Goal: Transaction & Acquisition: Purchase product/service

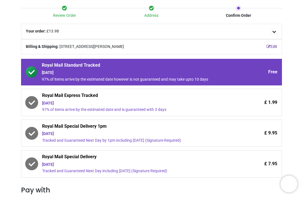
scroll to position [42, 0]
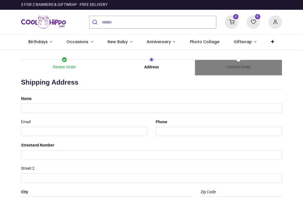
select select "***"
click at [230, 24] on icon at bounding box center [231, 21] width 13 height 13
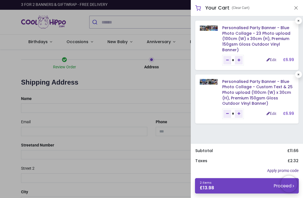
click at [269, 112] on link "Edit" at bounding box center [271, 114] width 10 height 4
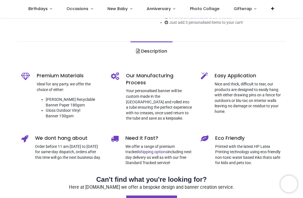
scroll to position [140, 0]
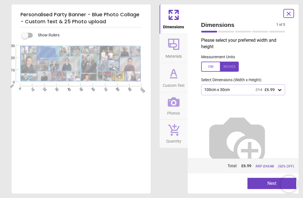
type textarea "**********"
click at [175, 111] on span "Photos" at bounding box center [173, 112] width 13 height 8
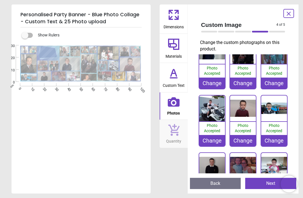
scroll to position [254, 0]
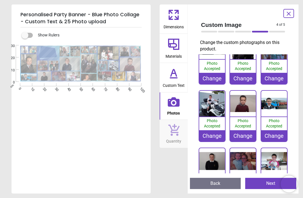
click at [216, 138] on div "Change" at bounding box center [212, 135] width 26 height 11
click at [290, 15] on icon at bounding box center [288, 13] width 3 height 3
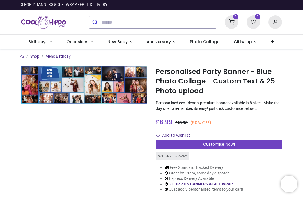
scroll to position [0, 0]
click at [234, 21] on icon at bounding box center [231, 21] width 13 height 13
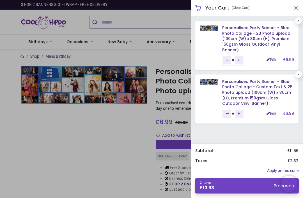
click at [270, 117] on div "Personalised Party Banner - Blue Photo Collage - Custom Text & 25 Photo upload …" at bounding box center [258, 99] width 72 height 40
click at [268, 112] on link "Edit" at bounding box center [271, 114] width 10 height 4
click at [298, 7] on button "Close" at bounding box center [295, 7] width 5 height 7
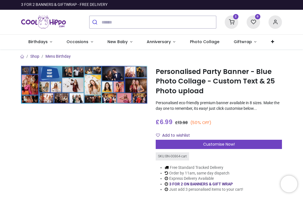
click at [232, 23] on icon at bounding box center [231, 21] width 13 height 13
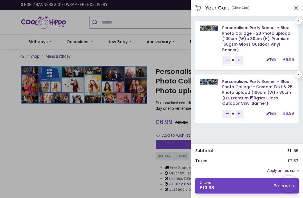
click at [270, 112] on link "Edit" at bounding box center [271, 114] width 10 height 4
click at [269, 109] on div "Personalised Party Banner - Blue Photo Collage - Custom Text & 25 Photo upload …" at bounding box center [258, 99] width 72 height 40
click at [269, 113] on link "Edit" at bounding box center [271, 114] width 10 height 4
click at [271, 112] on link "Edit" at bounding box center [271, 114] width 10 height 4
click at [269, 112] on link "Edit" at bounding box center [271, 114] width 10 height 4
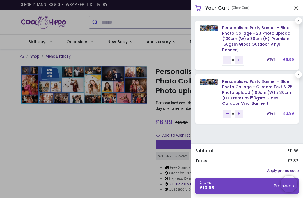
click at [269, 58] on link "Edit" at bounding box center [271, 60] width 10 height 4
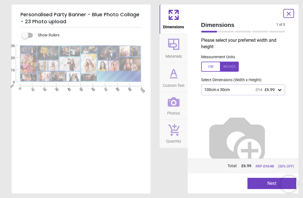
type textarea "**********"
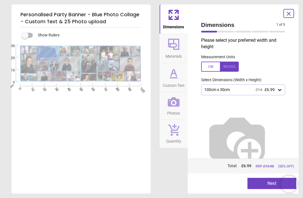
click at [176, 108] on span "Photos" at bounding box center [173, 112] width 13 height 8
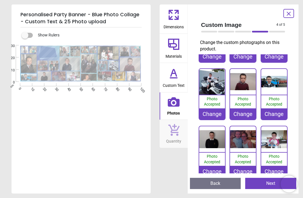
scroll to position [275, 0]
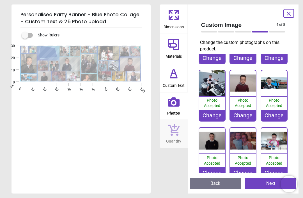
click at [215, 113] on div "Change" at bounding box center [212, 115] width 26 height 11
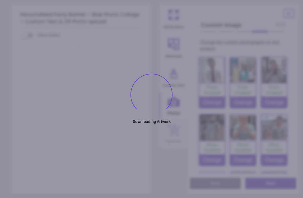
type textarea "**********"
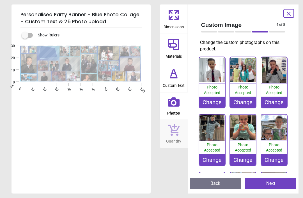
scroll to position [256, 0]
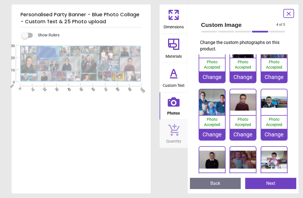
click at [209, 137] on div "Change" at bounding box center [212, 134] width 26 height 11
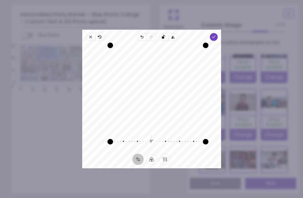
click at [217, 34] on span "Done" at bounding box center [213, 37] width 8 height 8
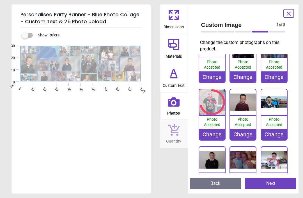
click at [130, 65] on image at bounding box center [130, 64] width 20 height 13
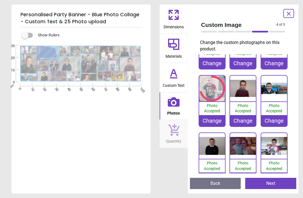
scroll to position [289, 0]
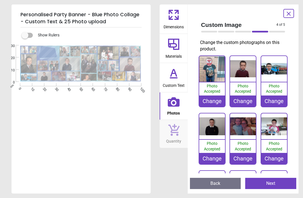
click at [243, 99] on div "Change" at bounding box center [243, 101] width 26 height 11
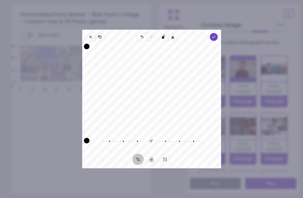
click at [215, 36] on polyline "button" at bounding box center [213, 37] width 3 height 2
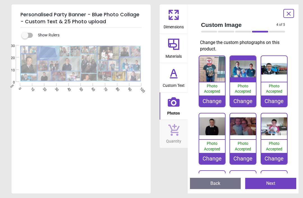
click at [278, 99] on div "Change" at bounding box center [274, 101] width 26 height 11
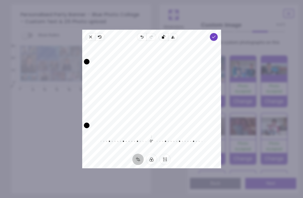
click at [216, 35] on icon "button" at bounding box center [213, 37] width 4 height 4
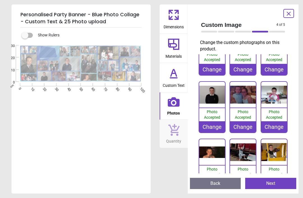
scroll to position [321, 0]
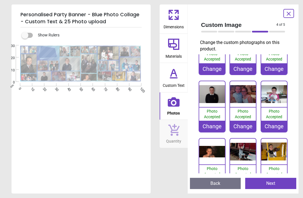
click at [217, 124] on div "Change" at bounding box center [212, 126] width 26 height 11
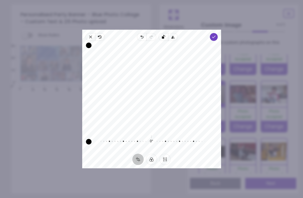
click at [88, 35] on icon "button" at bounding box center [90, 37] width 4 height 4
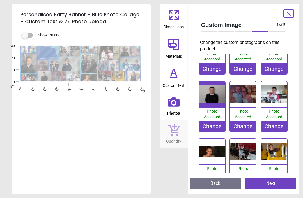
click at [213, 127] on div "Change" at bounding box center [212, 126] width 26 height 11
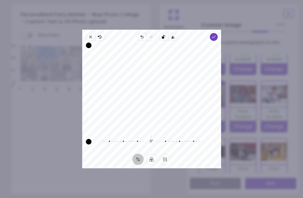
click at [95, 34] on span "Revert" at bounding box center [100, 37] width 10 height 8
click at [87, 33] on span "Close" at bounding box center [91, 37] width 10 height 8
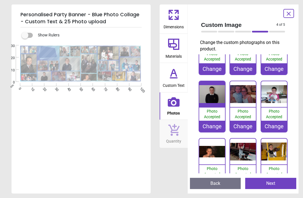
click at [213, 129] on div "Change" at bounding box center [212, 126] width 26 height 11
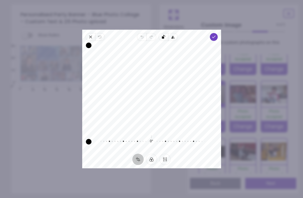
click at [215, 36] on polyline "button" at bounding box center [213, 37] width 3 height 2
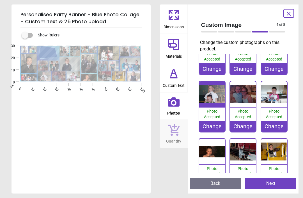
click at [242, 126] on div "Change" at bounding box center [243, 126] width 26 height 11
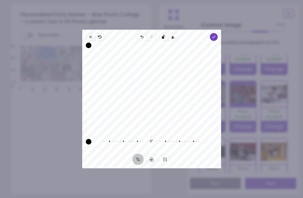
click at [88, 35] on icon "button" at bounding box center [90, 37] width 4 height 4
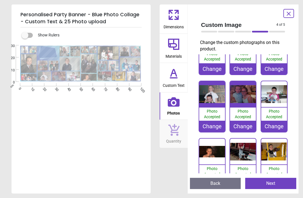
click at [247, 123] on div "Change" at bounding box center [243, 126] width 26 height 11
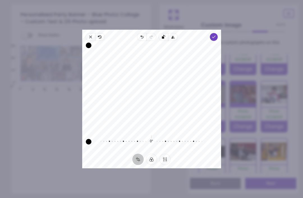
click at [215, 36] on polyline "button" at bounding box center [213, 37] width 3 height 2
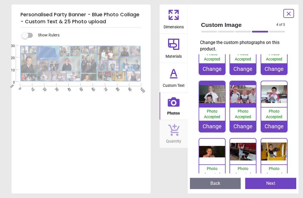
click at [273, 129] on div "Change" at bounding box center [274, 126] width 26 height 11
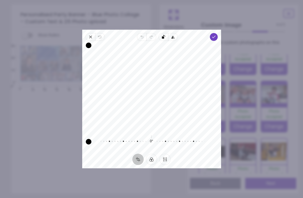
click at [87, 33] on span "Close" at bounding box center [91, 37] width 10 height 8
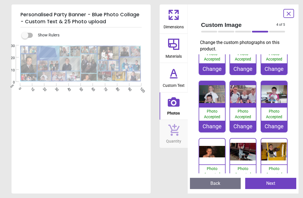
click at [276, 129] on div "Change" at bounding box center [274, 126] width 26 height 11
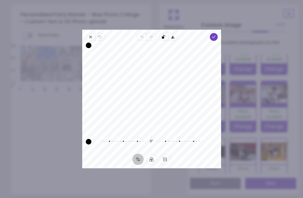
click at [216, 35] on icon "button" at bounding box center [213, 37] width 4 height 4
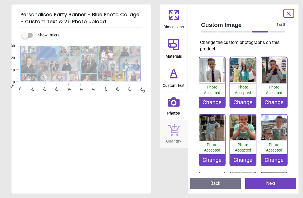
scroll to position [354, 0]
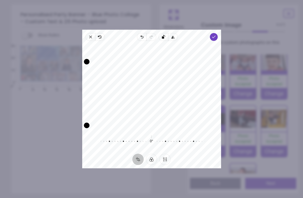
click at [88, 35] on icon "button" at bounding box center [90, 37] width 4 height 4
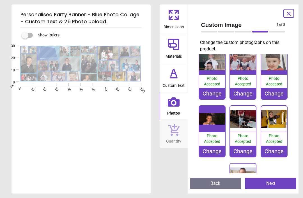
click at [244, 153] on div "Change" at bounding box center [243, 151] width 26 height 11
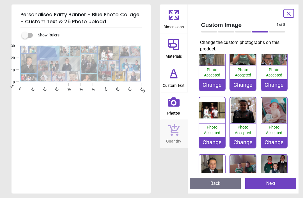
scroll to position [75, 0]
click at [245, 142] on div "Change" at bounding box center [243, 142] width 26 height 11
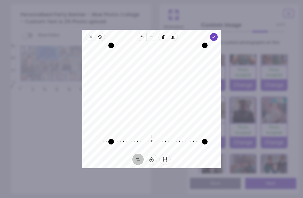
click at [216, 35] on icon "button" at bounding box center [213, 37] width 4 height 4
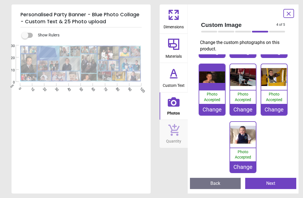
scroll to position [396, 0]
click at [211, 109] on div "Change" at bounding box center [212, 109] width 26 height 11
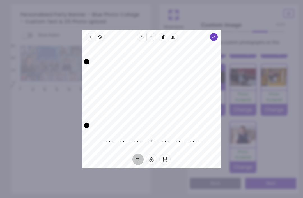
click at [216, 33] on span "Done" at bounding box center [213, 37] width 8 height 8
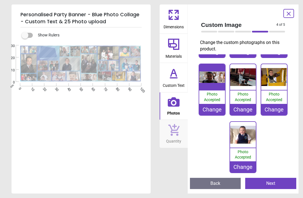
click at [246, 104] on div "Change" at bounding box center [243, 109] width 26 height 11
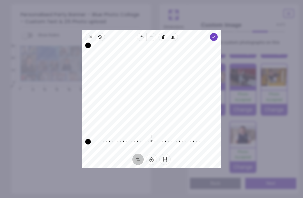
click at [217, 33] on span "Done" at bounding box center [213, 37] width 8 height 8
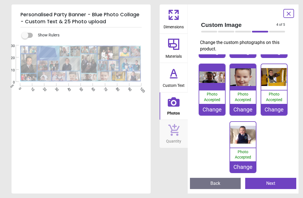
click at [262, 183] on button "Next" at bounding box center [270, 183] width 51 height 11
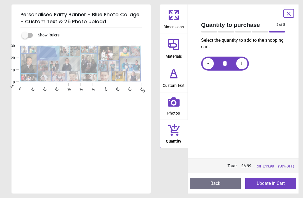
click at [276, 184] on button "Update in Cart" at bounding box center [270, 183] width 51 height 11
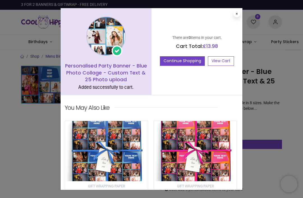
click at [237, 14] on icon at bounding box center [237, 13] width 2 height 3
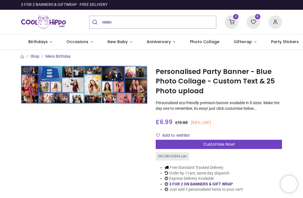
click at [233, 23] on icon at bounding box center [231, 21] width 13 height 13
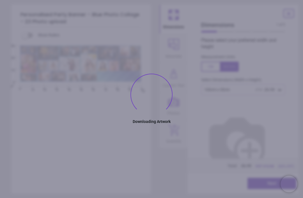
type textarea "**********"
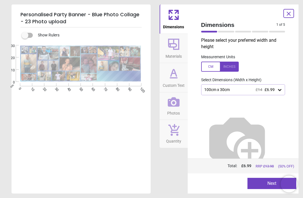
click at [288, 15] on icon at bounding box center [288, 13] width 7 height 7
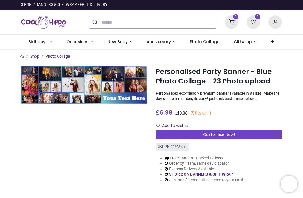
click at [234, 24] on icon at bounding box center [231, 21] width 13 height 13
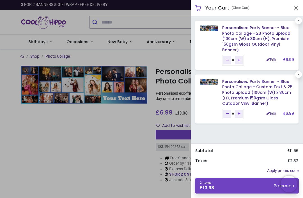
click at [240, 185] on link "2 items £ 13.98 Proceed" at bounding box center [247, 185] width 104 height 15
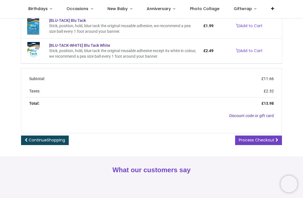
scroll to position [170, 0]
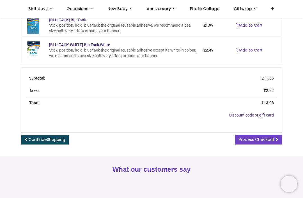
click at [250, 138] on span "Process Checkout" at bounding box center [257, 140] width 36 height 6
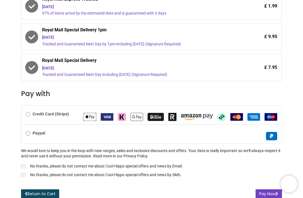
scroll to position [148, 0]
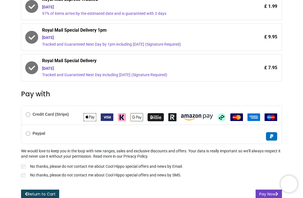
click at [31, 112] on label "Credit Card (Stripe)" at bounding box center [47, 115] width 43 height 6
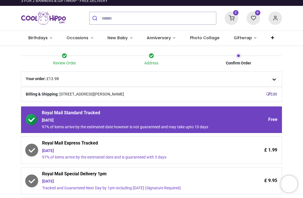
scroll to position [1, 0]
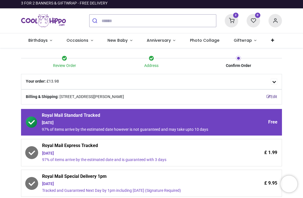
click at [233, 26] on icon at bounding box center [231, 20] width 13 height 13
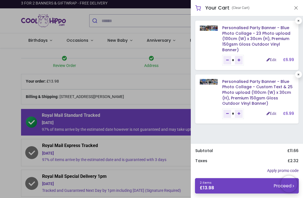
click at [269, 60] on link "Edit" at bounding box center [271, 60] width 10 height 4
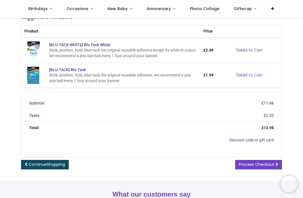
scroll to position [158, 0]
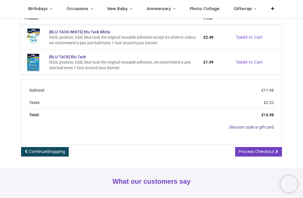
click at [251, 150] on span "Process Checkout" at bounding box center [257, 152] width 36 height 6
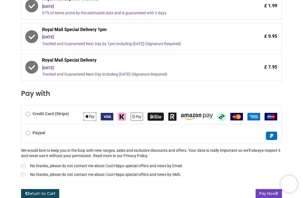
scroll to position [148, 0]
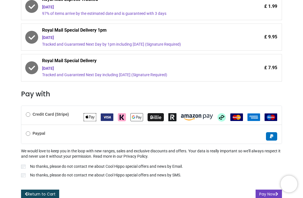
click at [177, 164] on p "No thanks, please do not contact me about Cool Hippo special offers and news by…" at bounding box center [106, 167] width 153 height 6
click at [179, 174] on p "No thanks, please do not contact me about Cool Hippo special offers and news by…" at bounding box center [105, 176] width 151 height 6
click at [266, 194] on button "Pay Now" at bounding box center [268, 195] width 26 height 10
